Goal: Navigation & Orientation: Go to known website

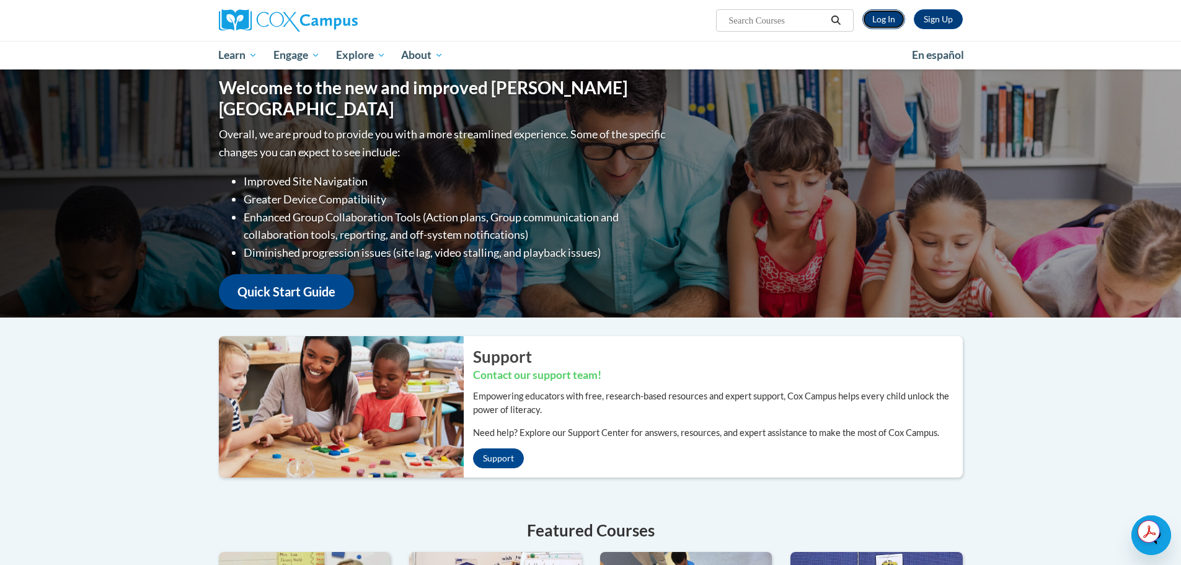
click at [883, 14] on link "Log In" at bounding box center [883, 19] width 43 height 20
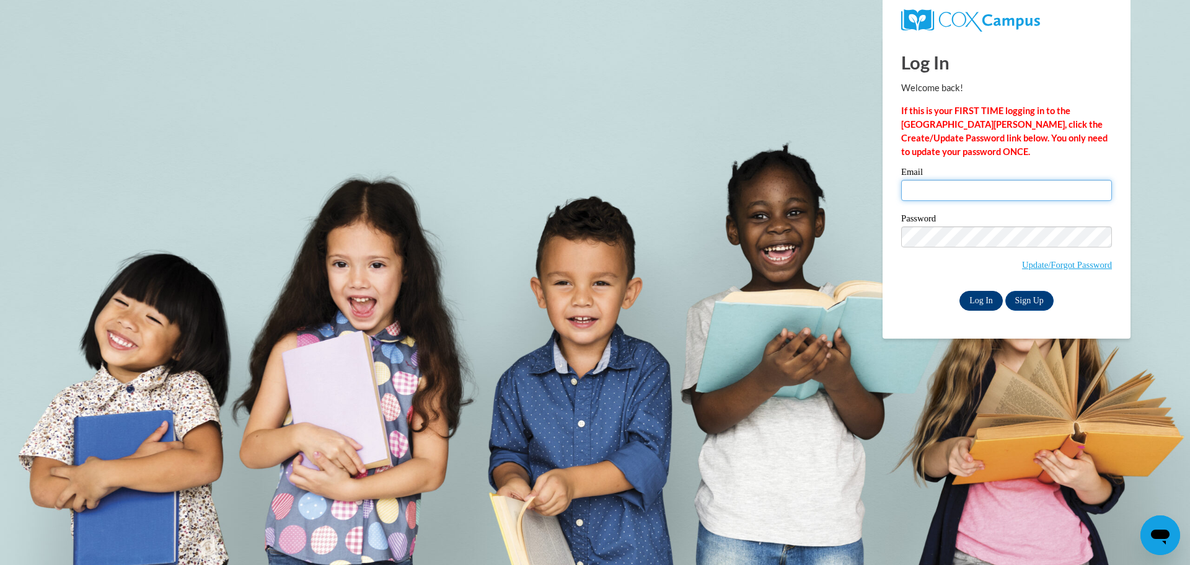
type input "admin@agile.net"
click at [973, 296] on input "Log In" at bounding box center [981, 301] width 43 height 20
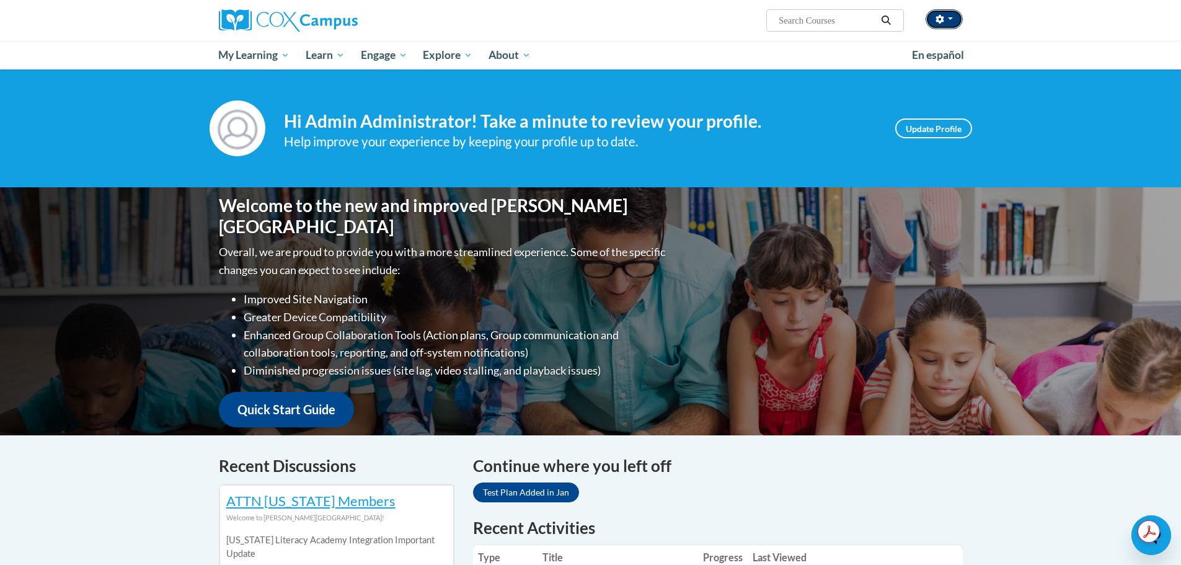
click at [940, 15] on icon "button" at bounding box center [939, 19] width 8 height 9
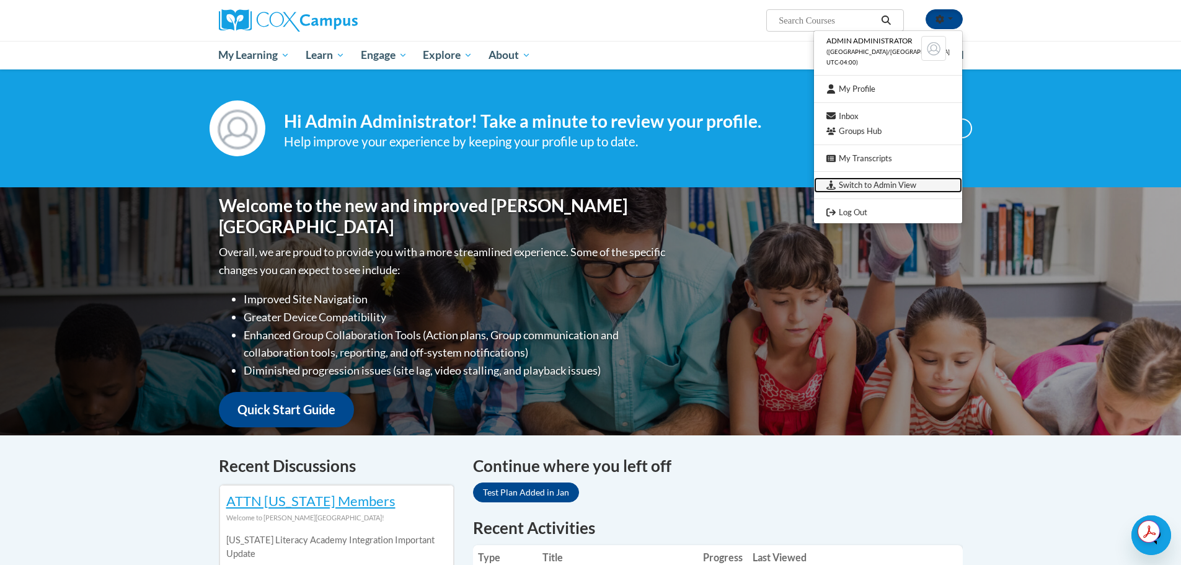
click at [899, 189] on link "Switch to Admin View" at bounding box center [888, 184] width 148 height 15
